Goal: Browse casually: Explore the website without a specific task or goal

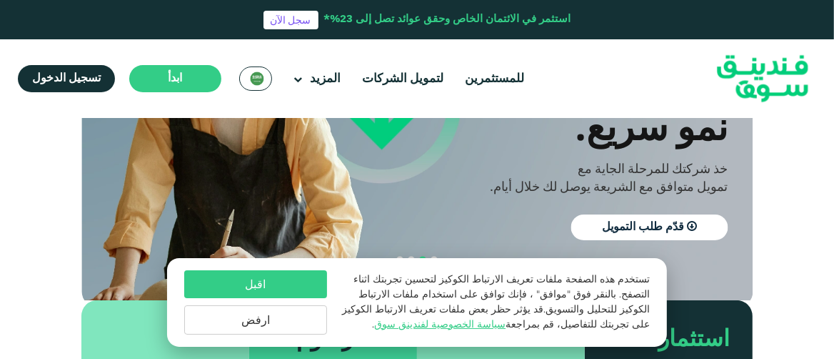
scroll to position [143, 0]
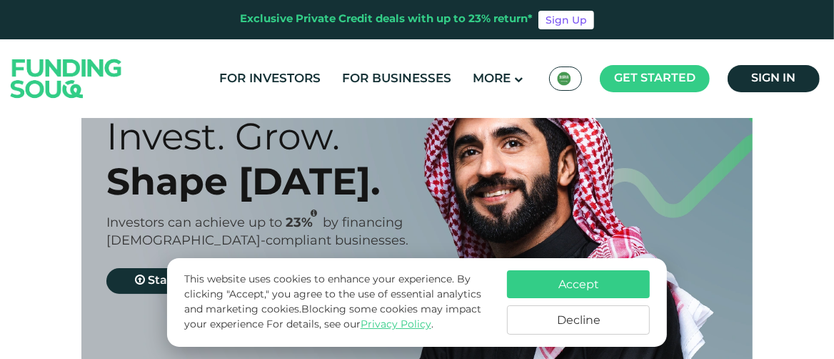
scroll to position [71, 0]
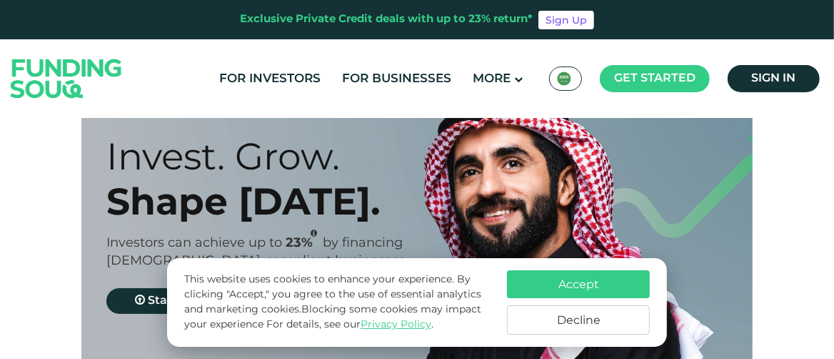
click at [576, 285] on button "Accept" at bounding box center [578, 284] width 143 height 28
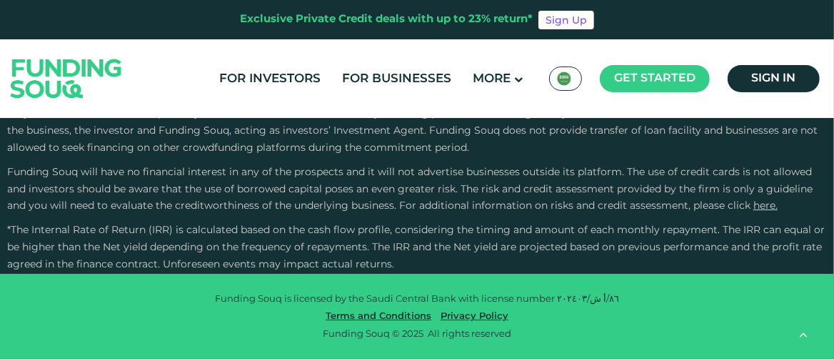
scroll to position [2286, 0]
type tc-range-slider "4"
